Goal: Navigation & Orientation: Find specific page/section

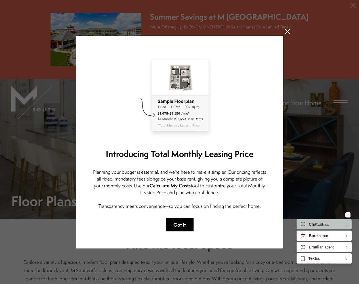
click at [179, 224] on button "Got it" at bounding box center [180, 224] width 28 height 13
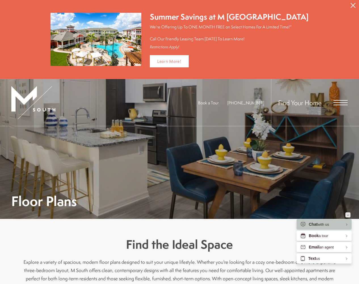
click at [348, 215] on icon "Minimize" at bounding box center [348, 214] width 2 height 1
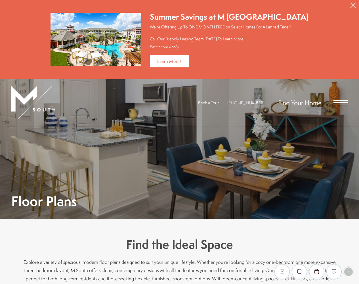
click at [354, 5] on icon "Close Alert" at bounding box center [353, 5] width 5 height 5
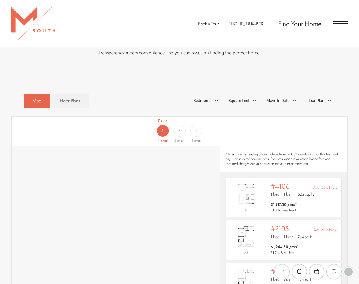
scroll to position [247, 0]
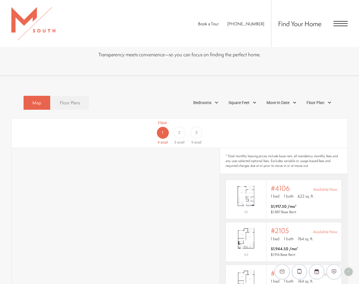
click at [61, 99] on span "Floor Plans" at bounding box center [70, 102] width 20 height 7
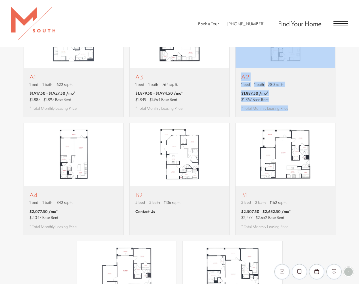
scroll to position [361, 0]
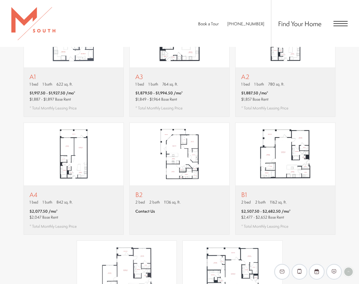
click at [206, 4] on div "Book a Tour 813-570-8014 Find Your Home" at bounding box center [179, 23] width 359 height 47
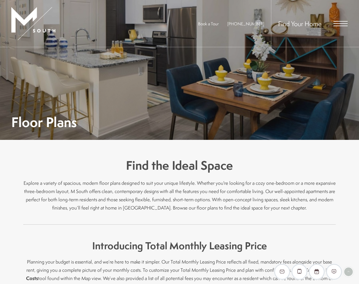
scroll to position [0, 0]
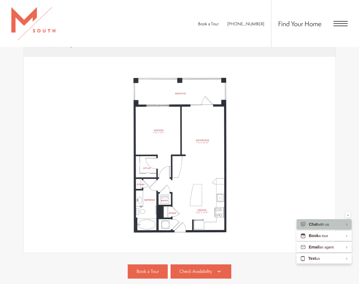
scroll to position [136, 0]
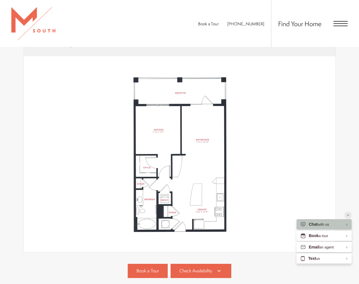
click at [347, 214] on button "Minimize" at bounding box center [348, 214] width 5 height 5
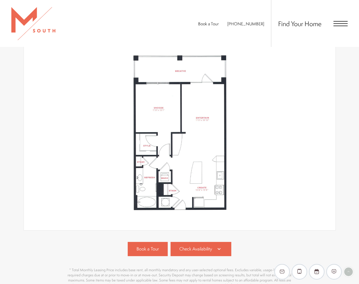
scroll to position [159, 0]
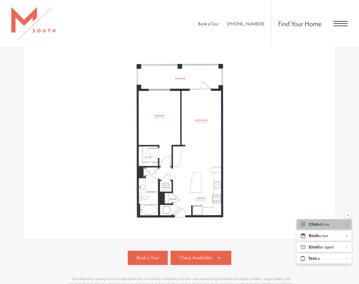
scroll to position [150, 0]
